Goal: Navigation & Orientation: Find specific page/section

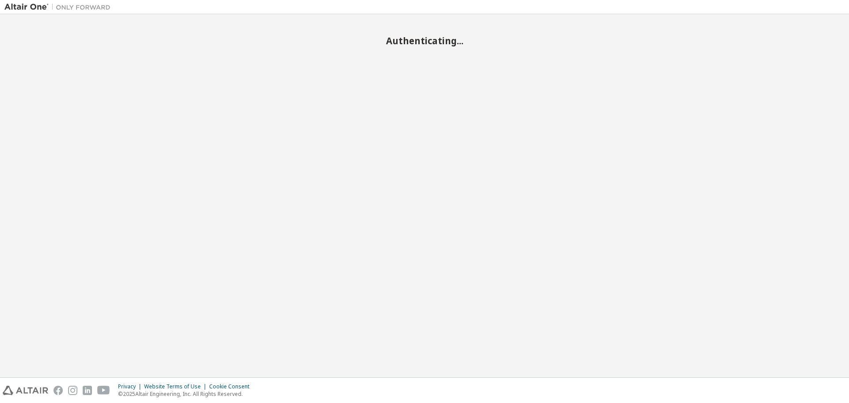
click at [656, 276] on div "Authenticating..." at bounding box center [424, 196] width 840 height 354
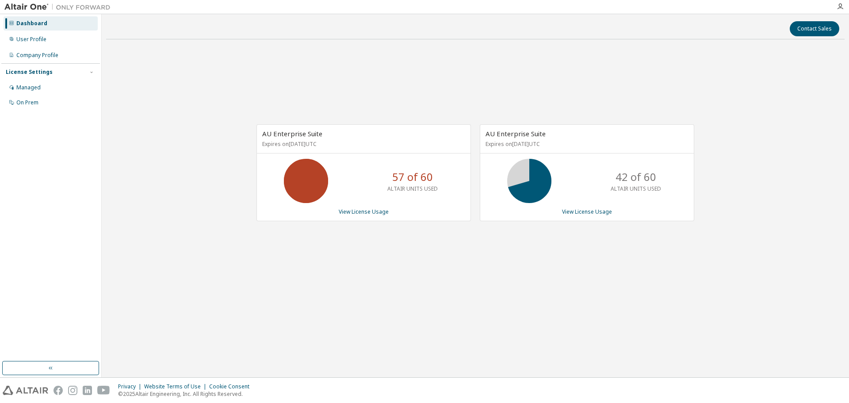
click at [464, 250] on div "AU Enterprise Suite Expires on December 26, 2025 UTC 57 of 60 ALTAIR UNITS USED…" at bounding box center [475, 177] width 738 height 262
